Goal: Find specific page/section

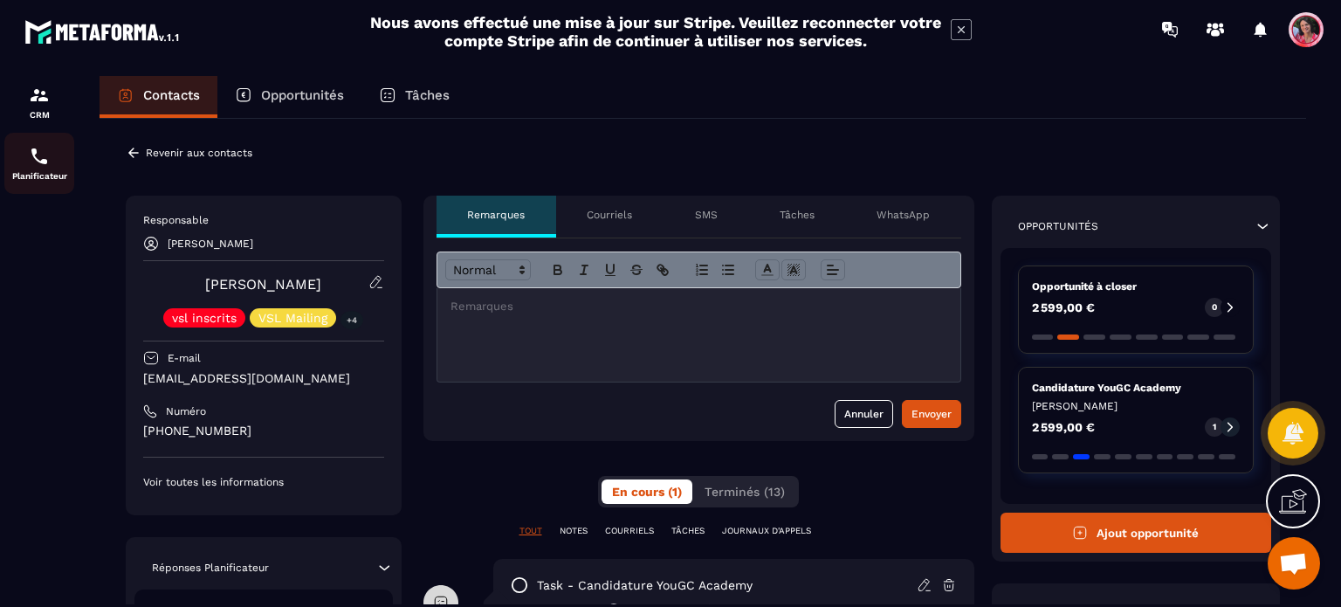
click at [42, 168] on div "Planificateur" at bounding box center [39, 163] width 70 height 35
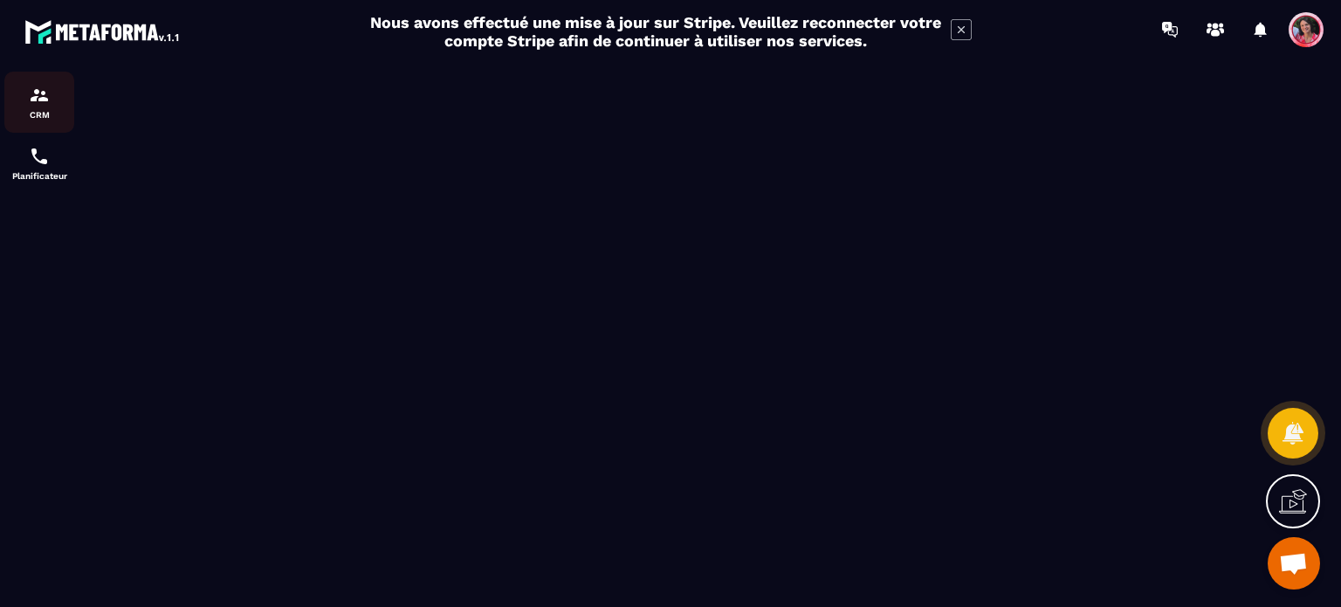
click at [42, 117] on p "CRM" at bounding box center [39, 115] width 70 height 10
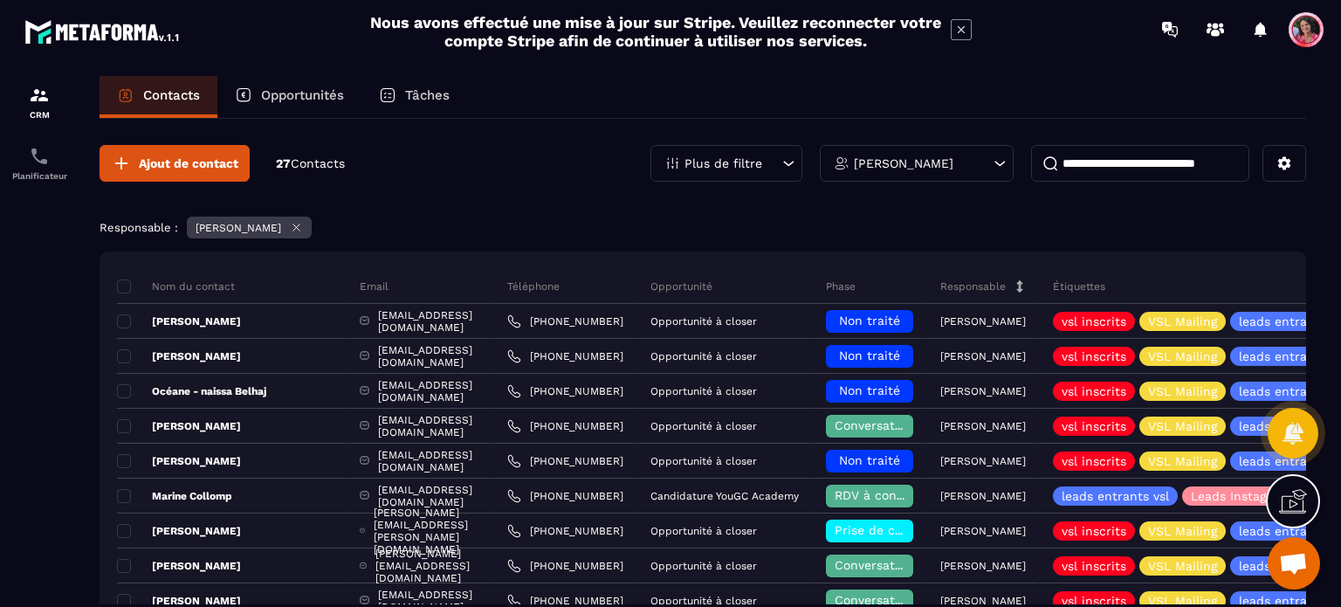
click at [1069, 169] on input at bounding box center [1140, 163] width 218 height 37
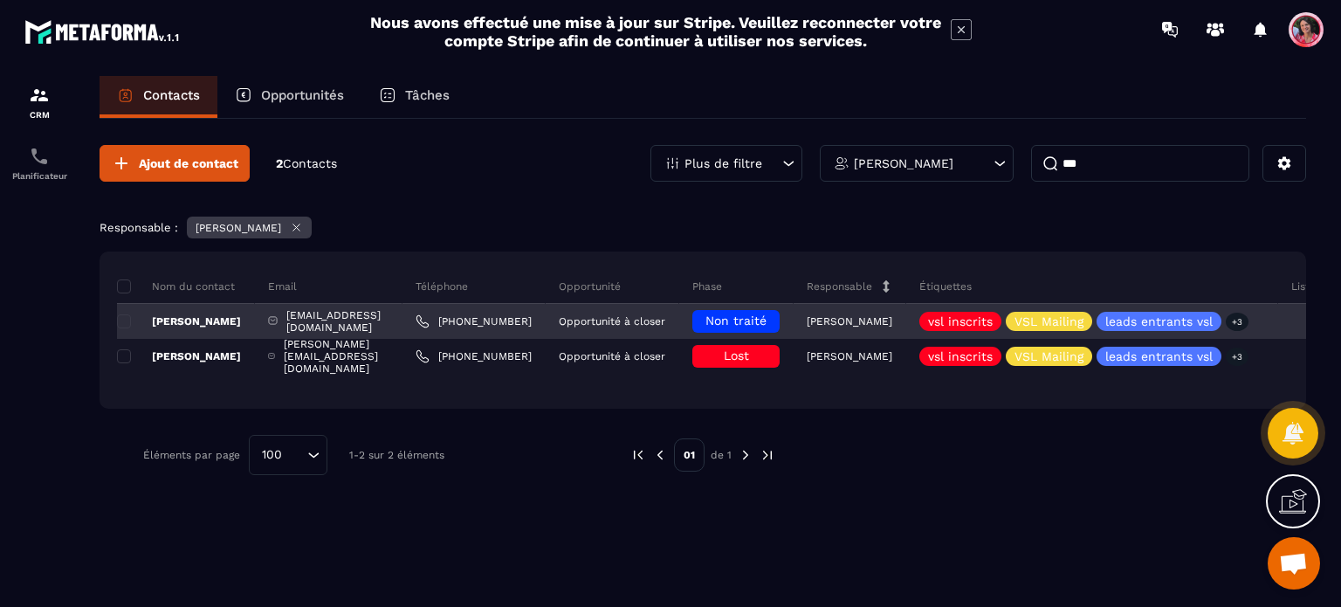
type input "***"
click at [396, 316] on div "[EMAIL_ADDRESS][DOMAIN_NAME]" at bounding box center [329, 321] width 148 height 35
click at [165, 314] on p "[PERSON_NAME]" at bounding box center [179, 321] width 124 height 14
